Goal: Obtain resource: Download file/media

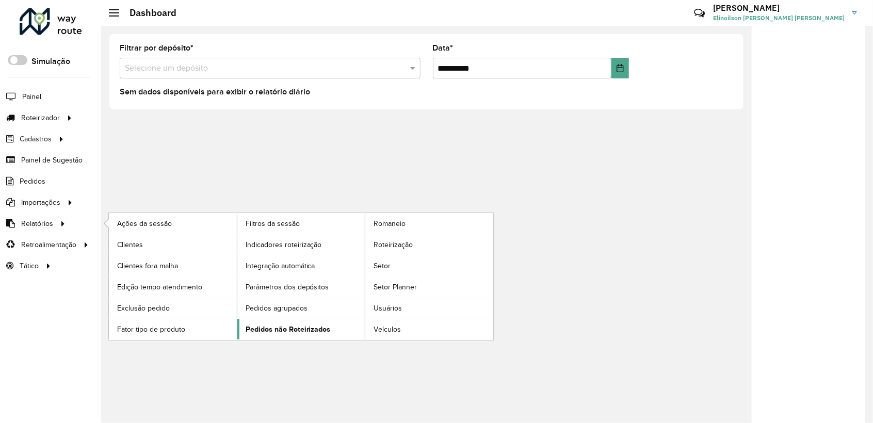
click at [282, 324] on span "Pedidos não Roteirizados" at bounding box center [288, 329] width 85 height 11
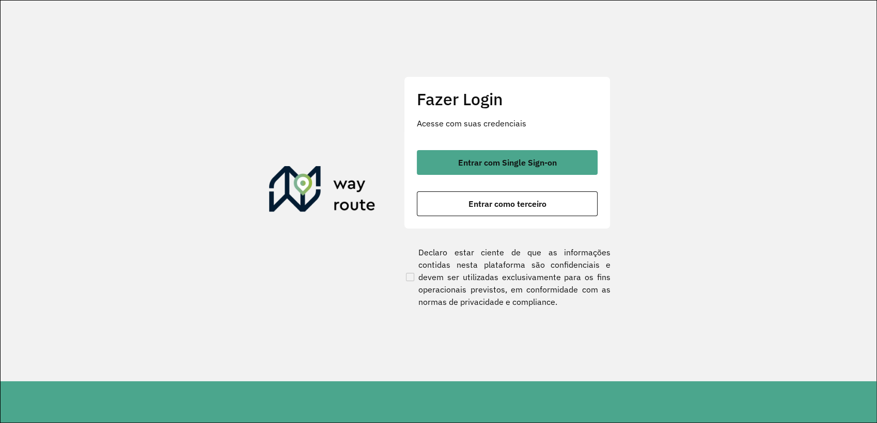
click at [524, 191] on div "Entrar com Single Sign-on Entrar como terceiro" at bounding box center [507, 183] width 181 height 66
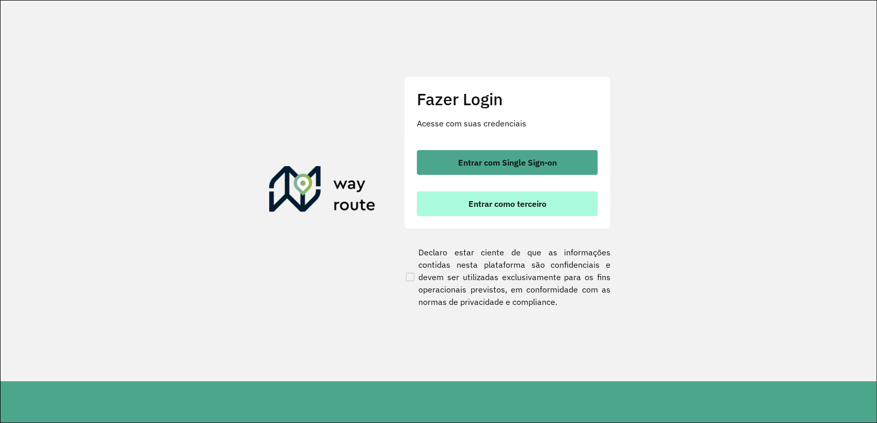
click at [527, 197] on button "Entrar como terceiro" at bounding box center [507, 204] width 181 height 25
click at [509, 213] on button "Entrar como terceiro" at bounding box center [507, 204] width 181 height 25
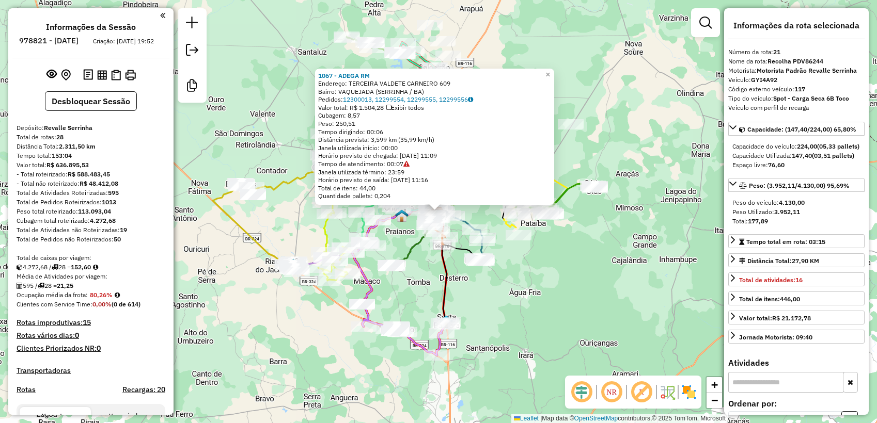
select select "**********"
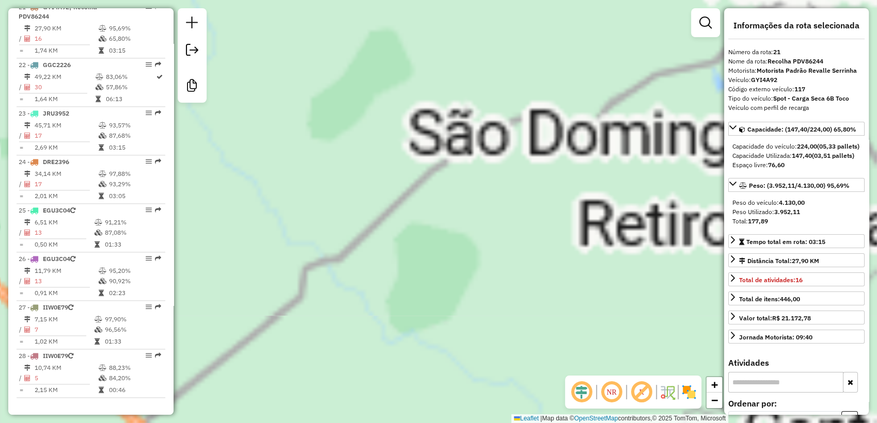
scroll to position [834, 0]
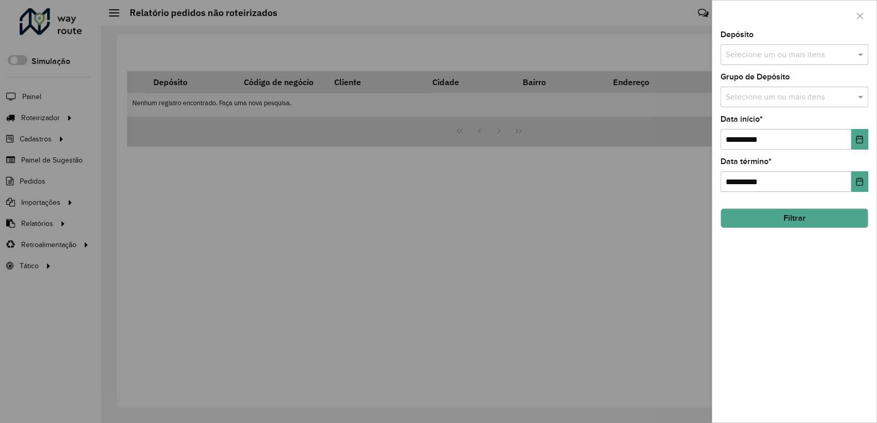
click at [793, 54] on input "text" at bounding box center [789, 55] width 132 height 12
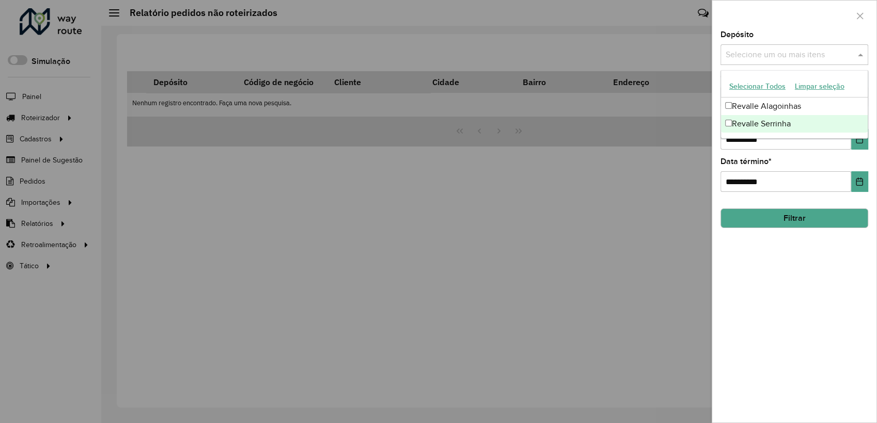
drag, startPoint x: 768, startPoint y: 126, endPoint x: 764, endPoint y: 132, distance: 7.0
click at [767, 126] on div "Revalle Serrinha" at bounding box center [794, 124] width 147 height 18
click at [826, 226] on button "Filtrar" at bounding box center [794, 219] width 148 height 20
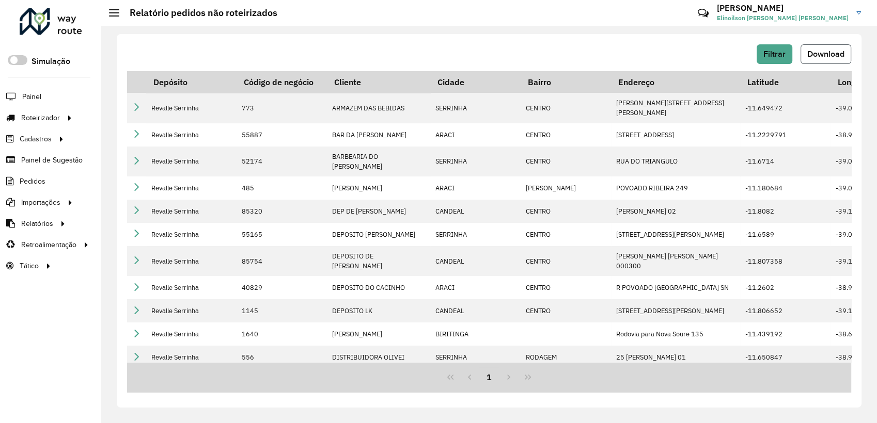
click at [826, 58] on button "Download" at bounding box center [825, 54] width 51 height 20
